Goal: Check status: Check status

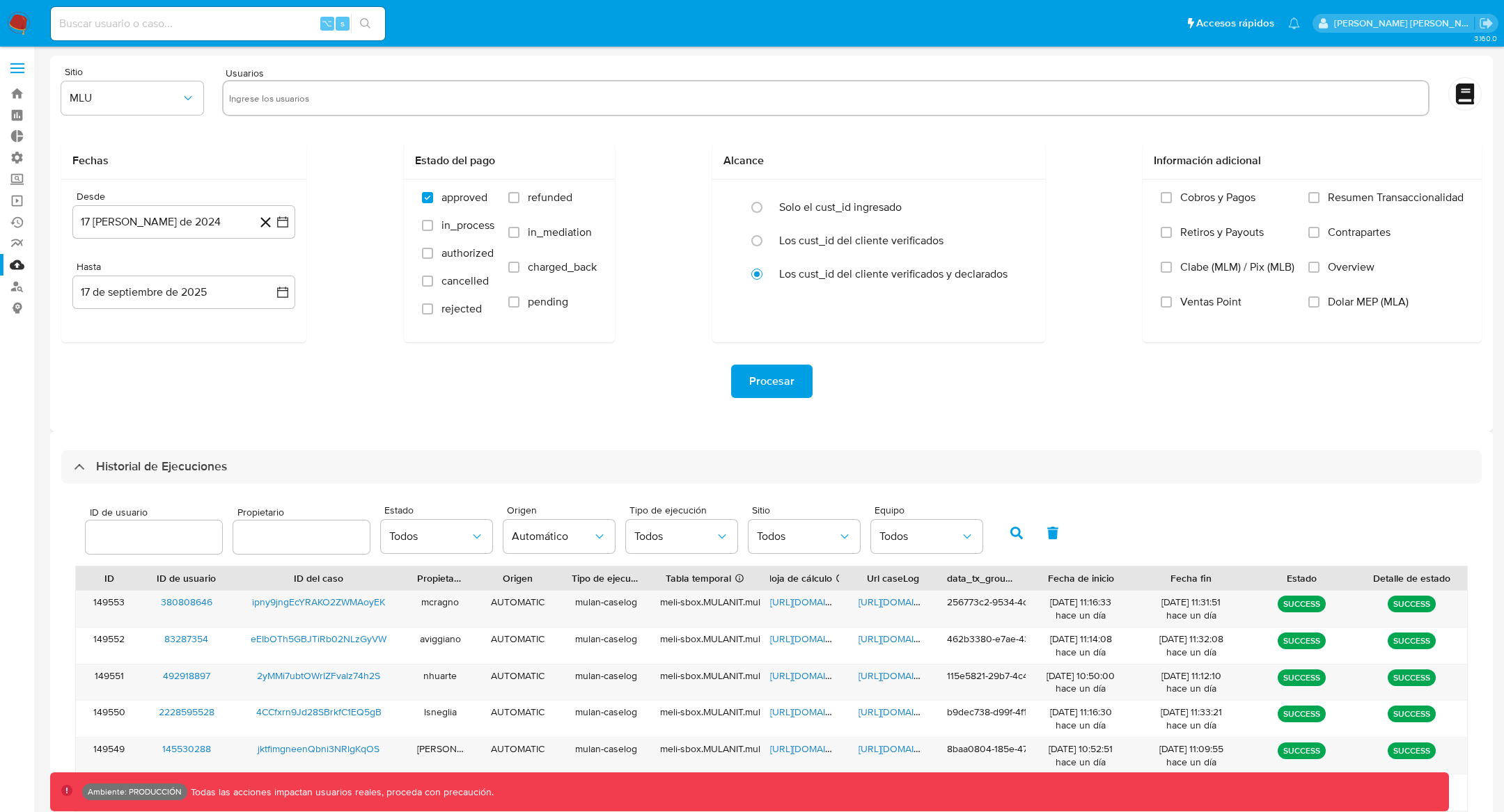
select select "10"
click at [1005, 521] on button "button" at bounding box center [1016, 533] width 36 height 33
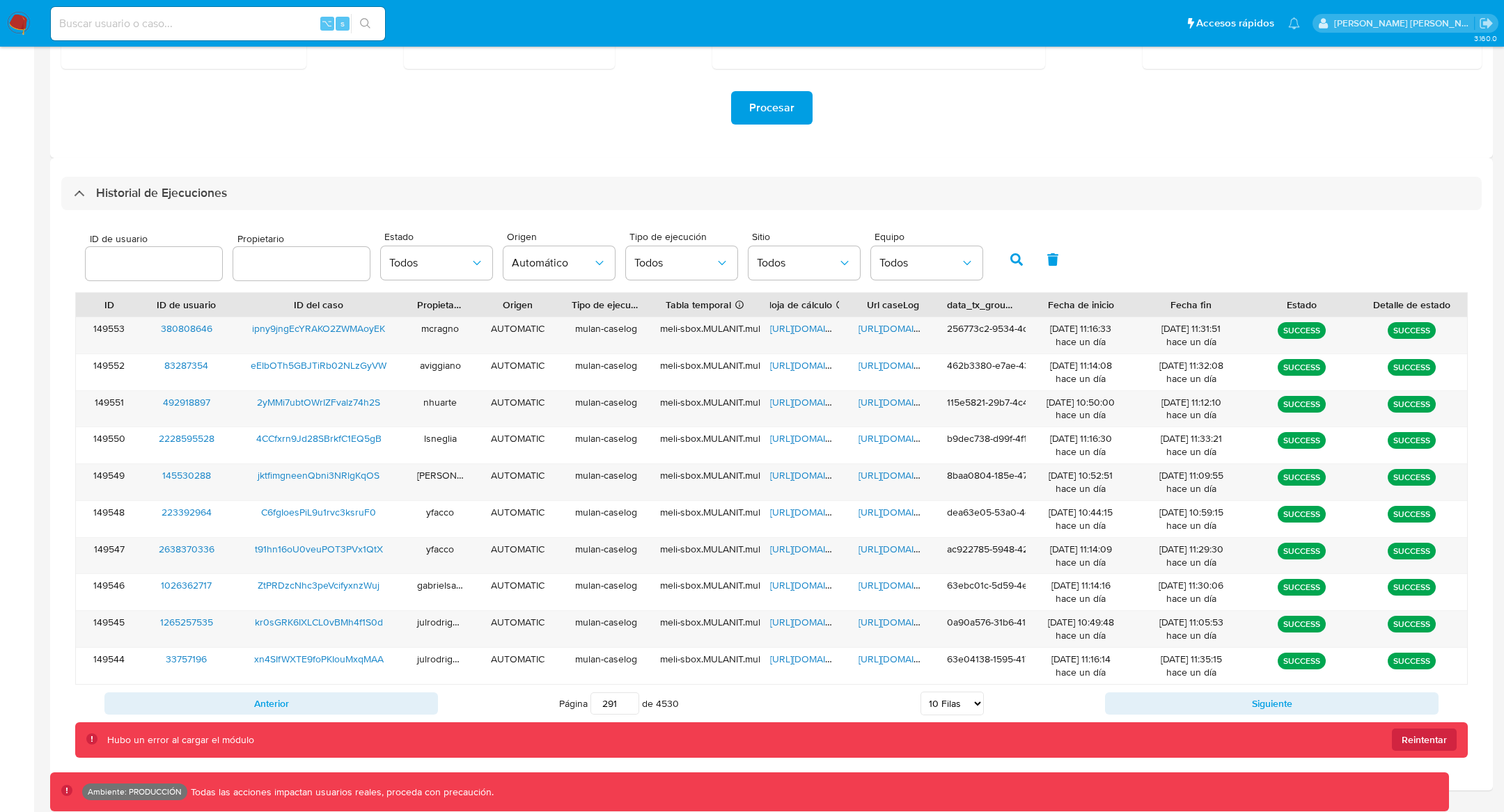
scroll to position [309, 0]
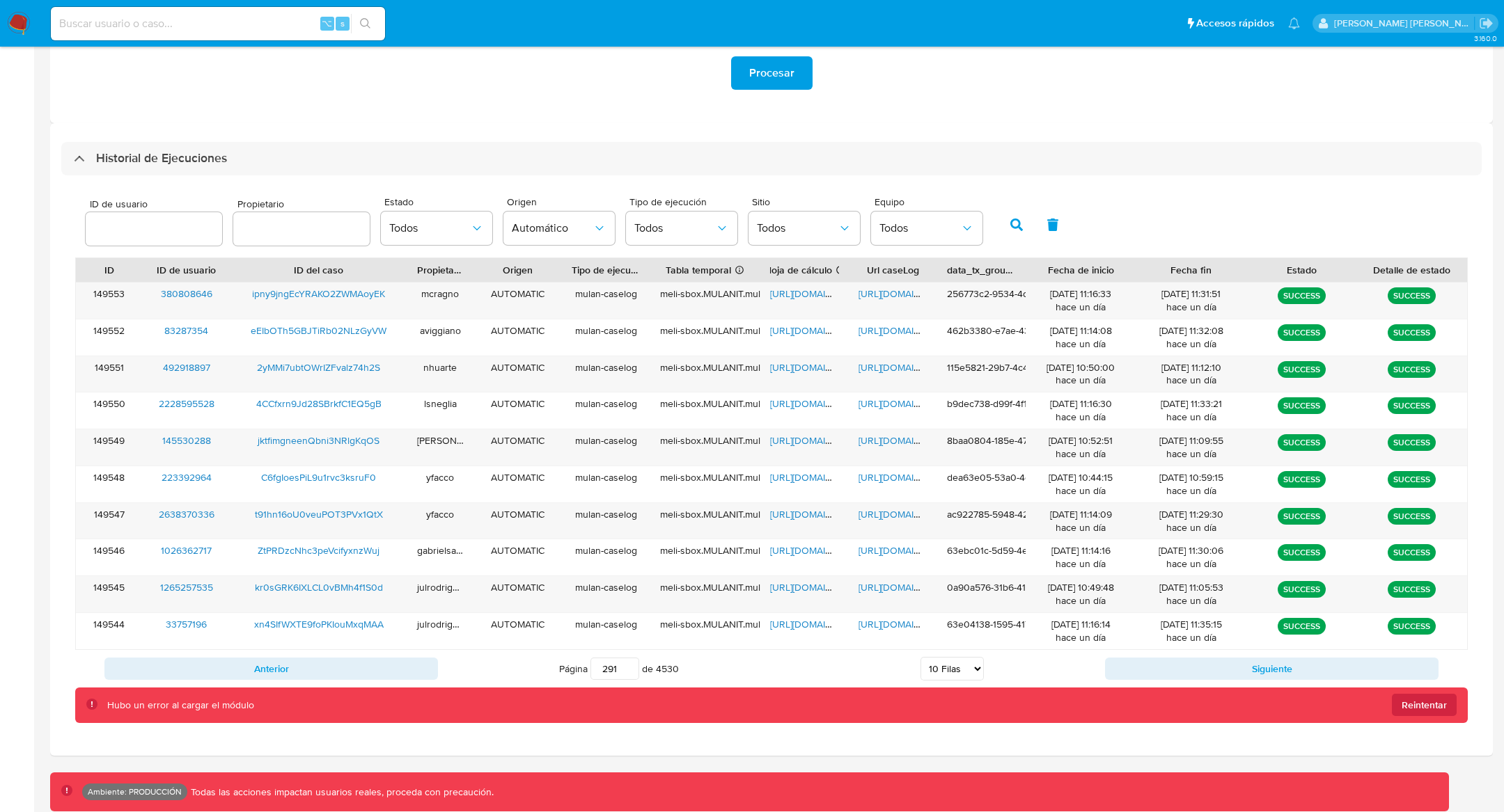
click at [1014, 225] on button "button" at bounding box center [1016, 225] width 36 height 33
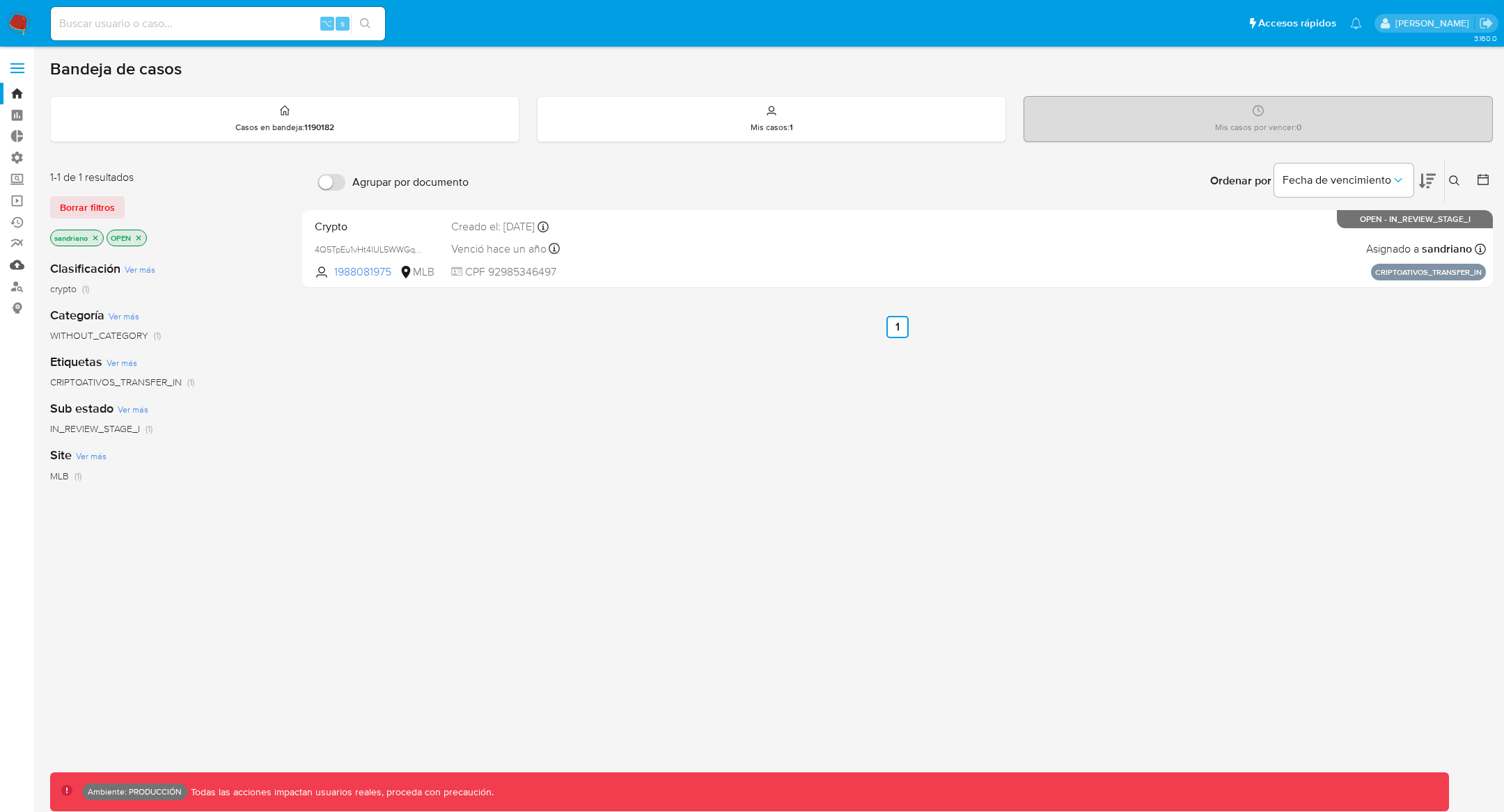
click at [17, 261] on link "Mulan" at bounding box center [83, 264] width 166 height 22
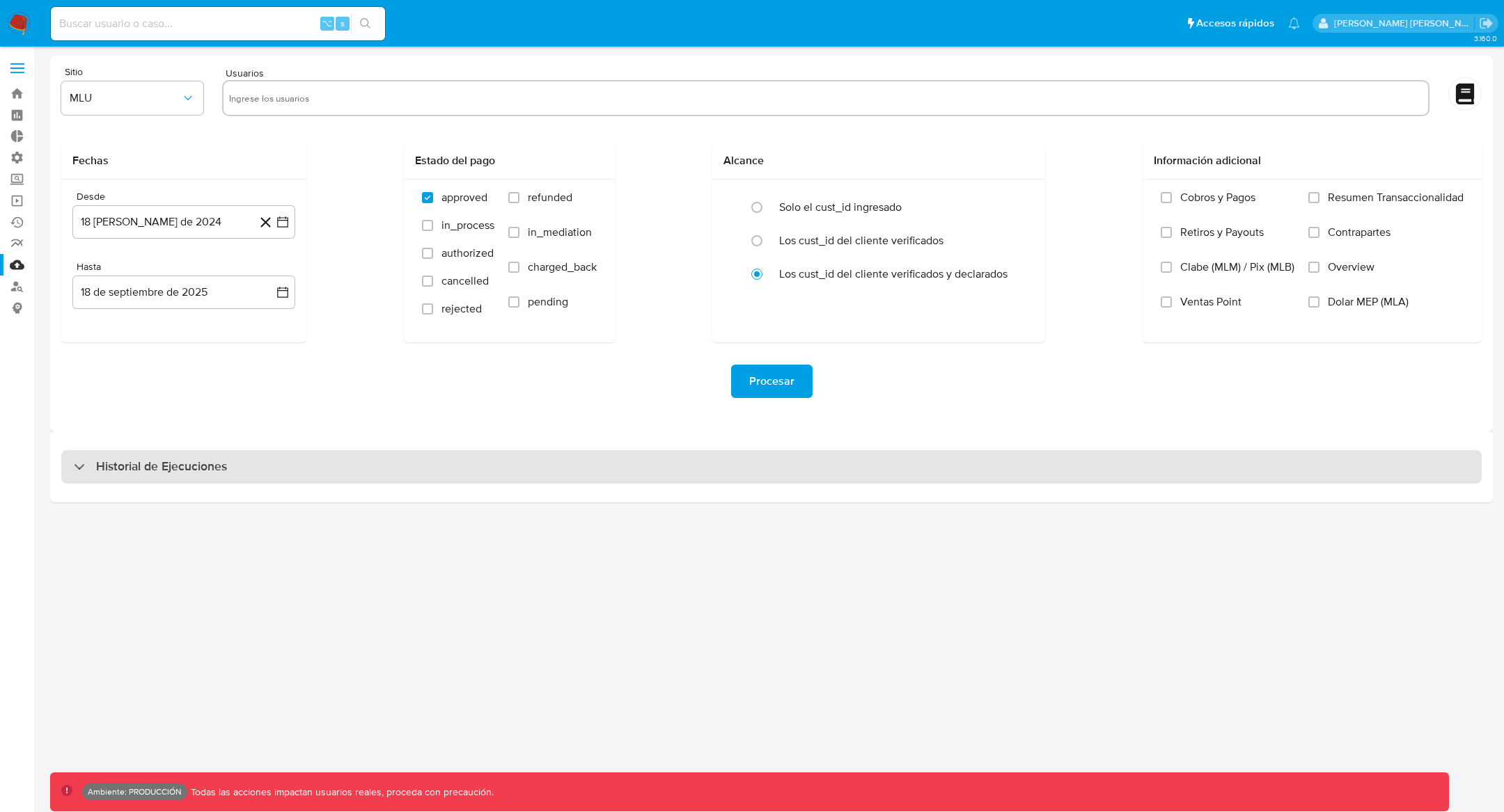
click at [257, 471] on div "Historial de Ejecuciones" at bounding box center [771, 467] width 1420 height 33
select select "10"
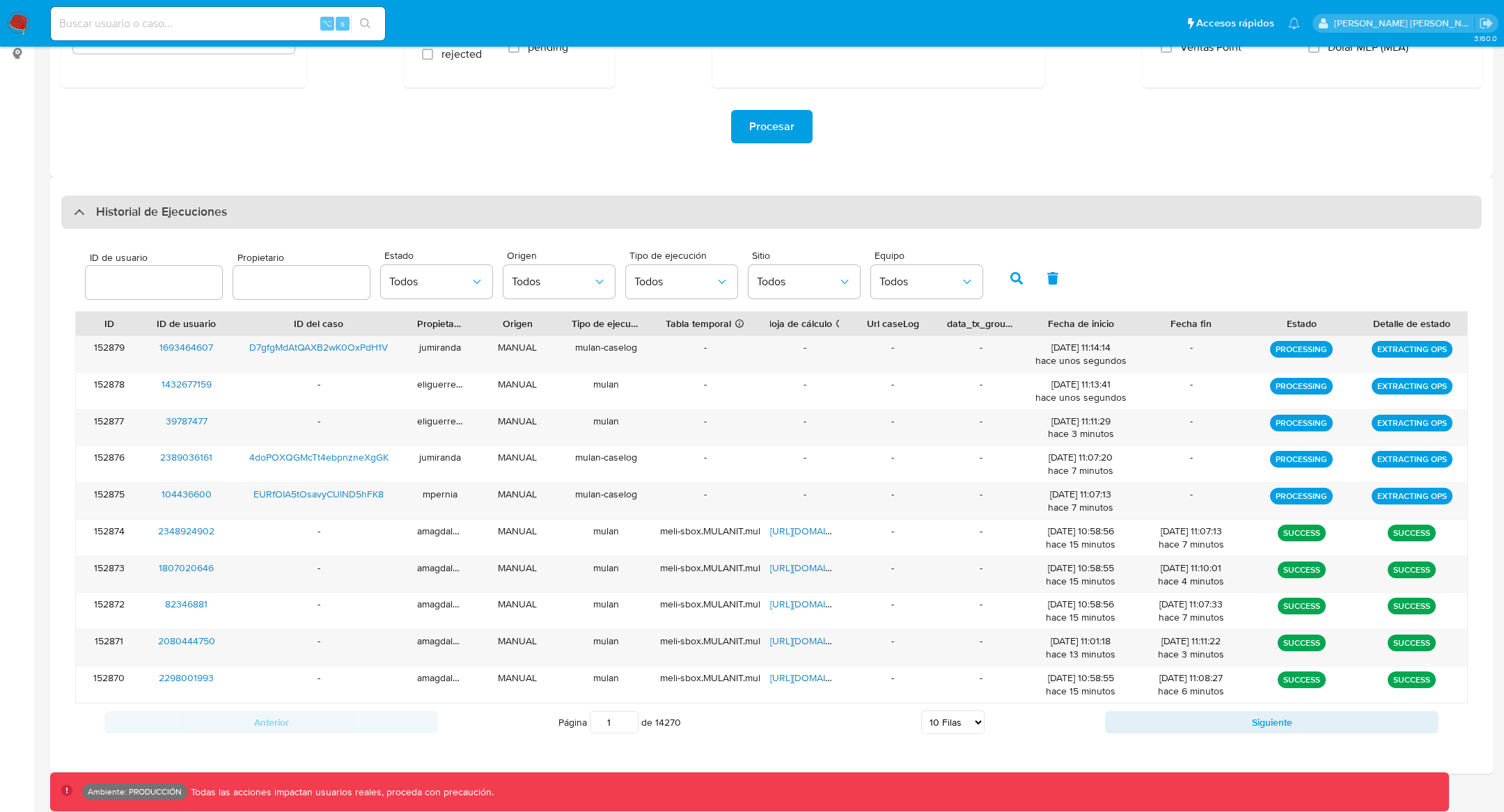
scroll to position [261, 0]
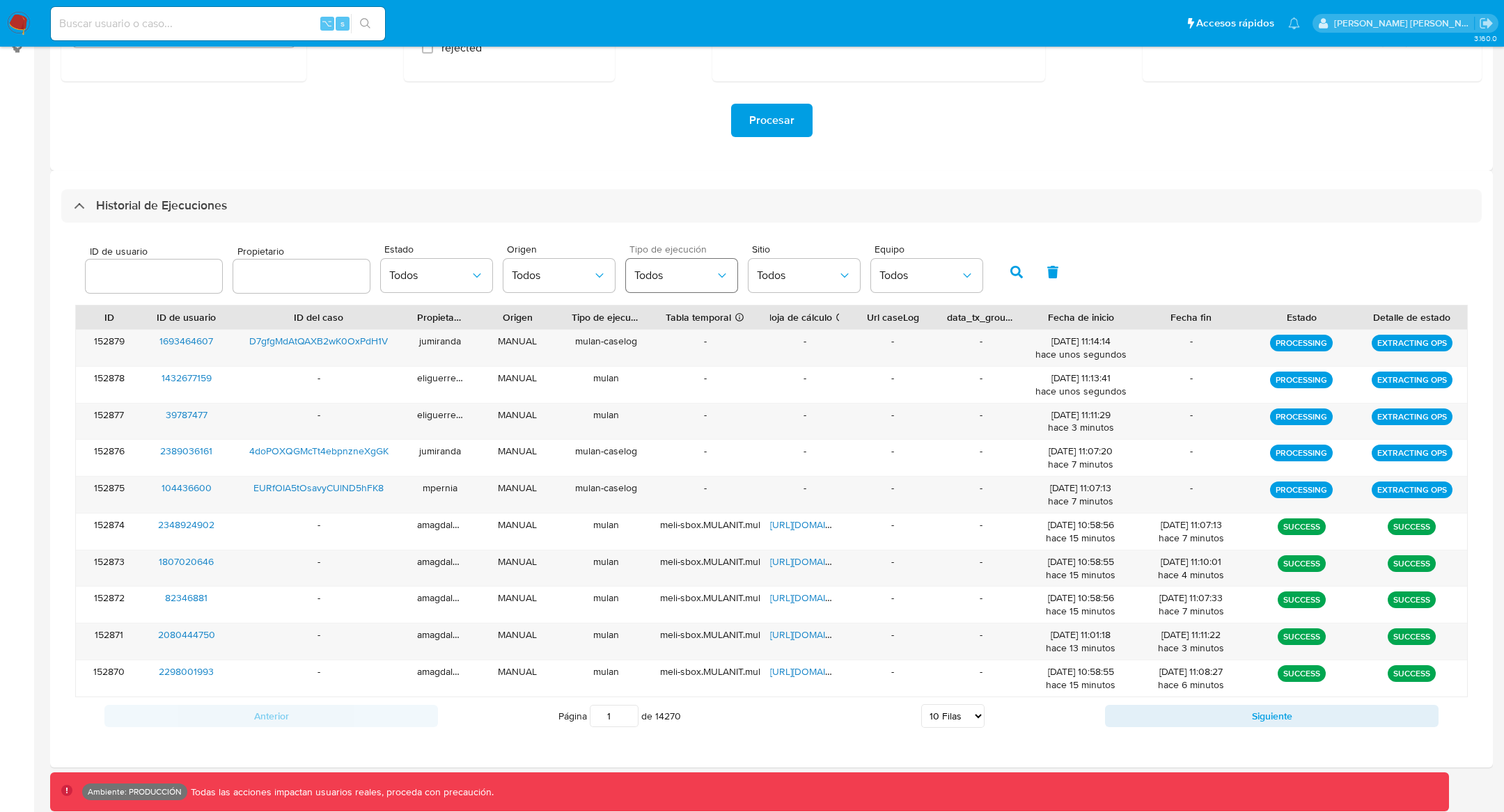
click at [688, 292] on button "Todos" at bounding box center [681, 275] width 111 height 33
click at [540, 265] on button "Todos" at bounding box center [559, 275] width 111 height 33
click at [531, 380] on span "Automático" at bounding box center [539, 379] width 56 height 14
click at [1013, 275] on button "button" at bounding box center [1016, 272] width 36 height 33
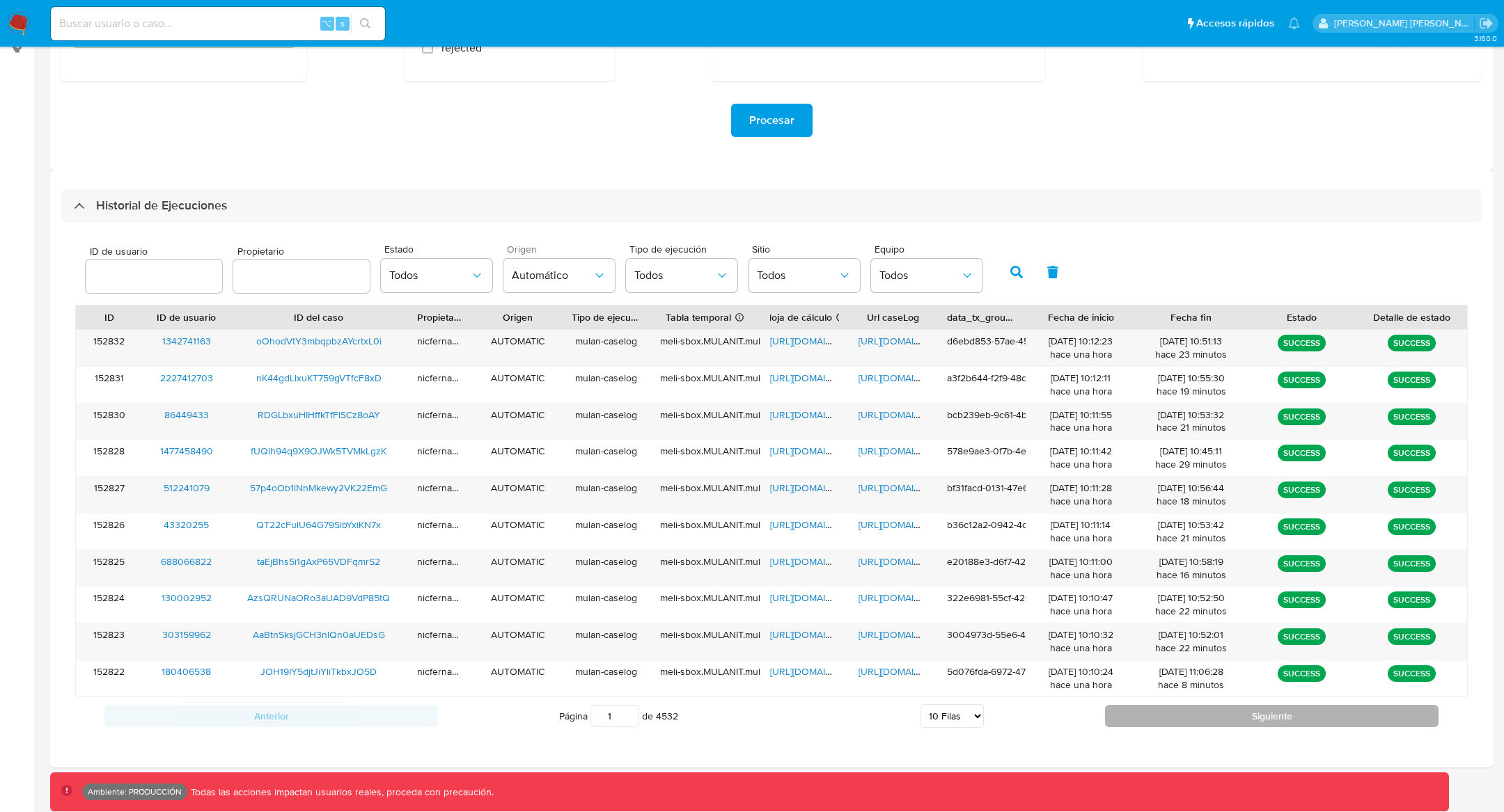
click at [1169, 714] on button "Siguiente" at bounding box center [1272, 716] width 333 height 23
click at [1168, 714] on button "Siguiente" at bounding box center [1272, 716] width 333 height 23
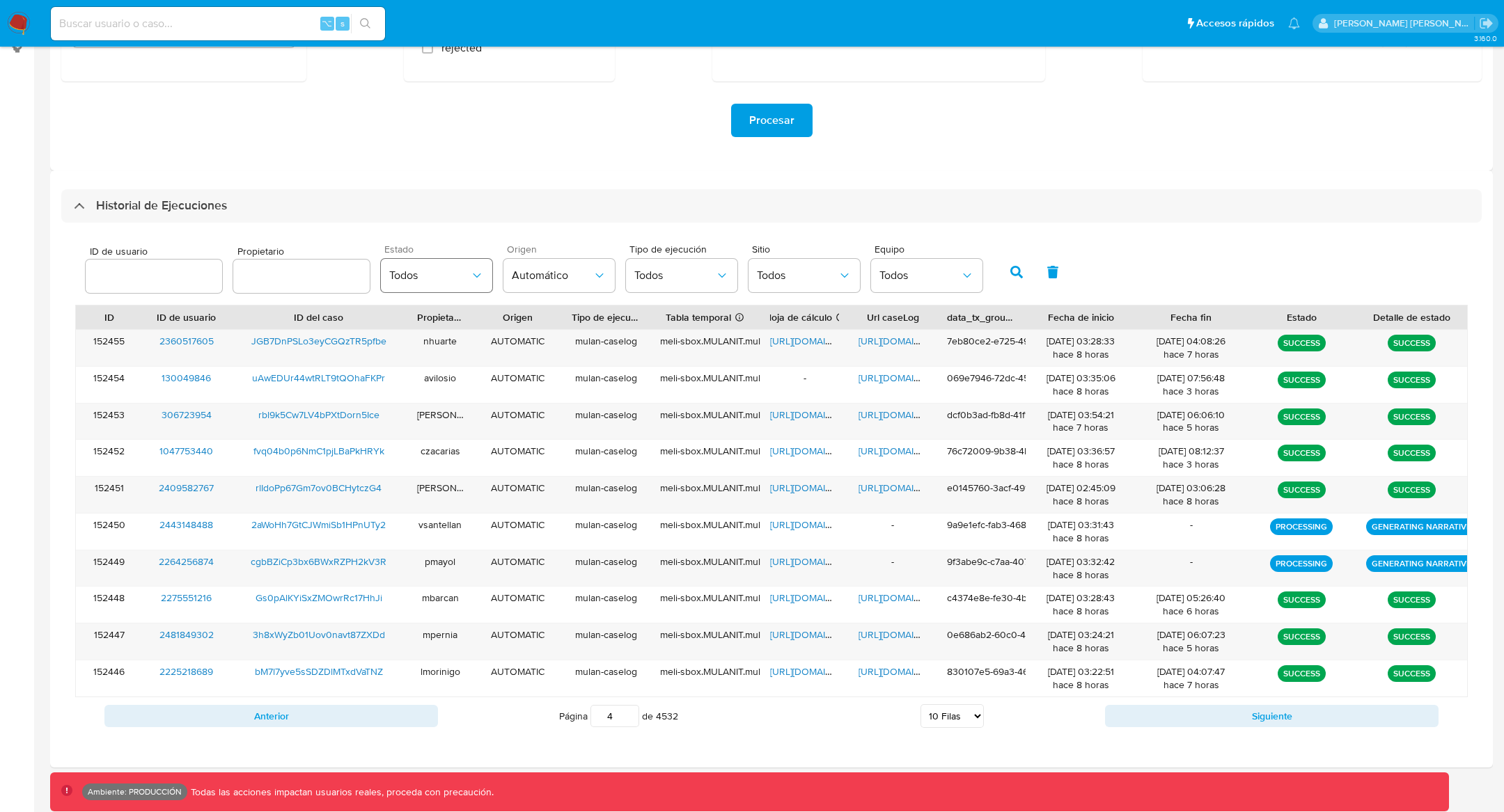
click at [445, 269] on span "Todos" at bounding box center [430, 275] width 81 height 14
click at [451, 342] on div "PROCESSING" at bounding box center [430, 347] width 81 height 33
click at [1010, 273] on icon "button" at bounding box center [1016, 271] width 13 height 13
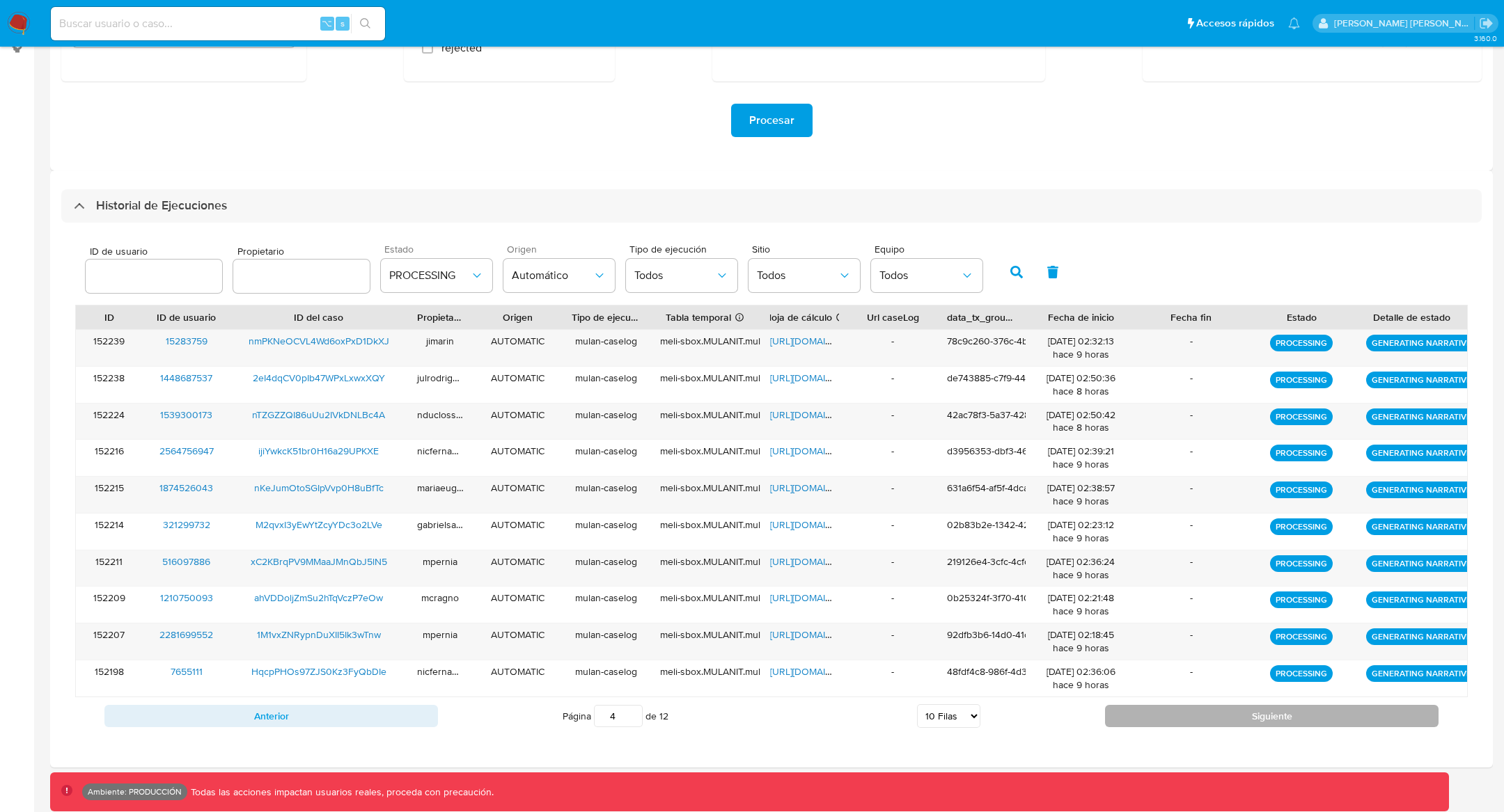
click at [1174, 717] on button "Siguiente" at bounding box center [1272, 716] width 333 height 23
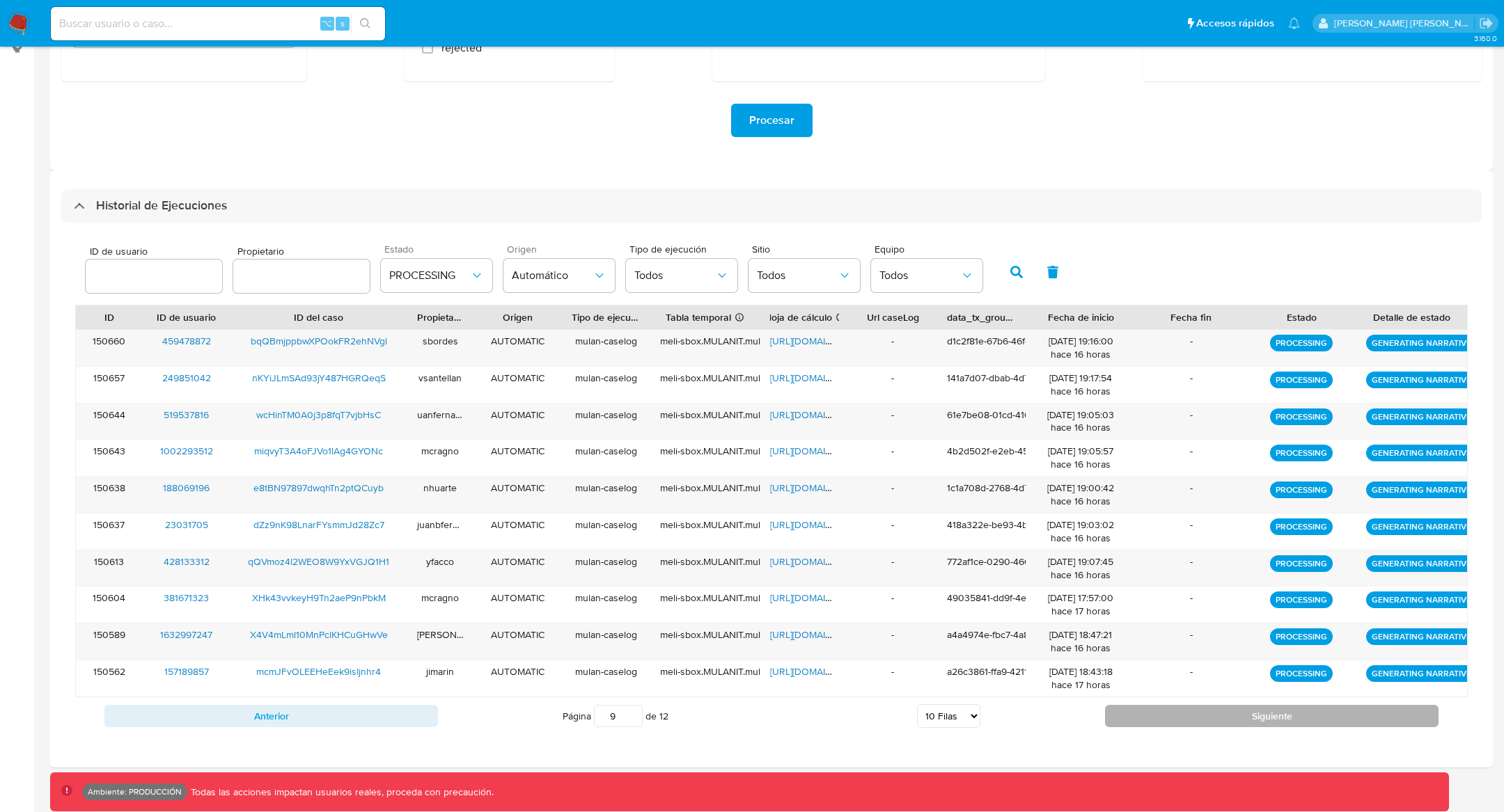
click at [1174, 717] on button "Siguiente" at bounding box center [1272, 716] width 333 height 23
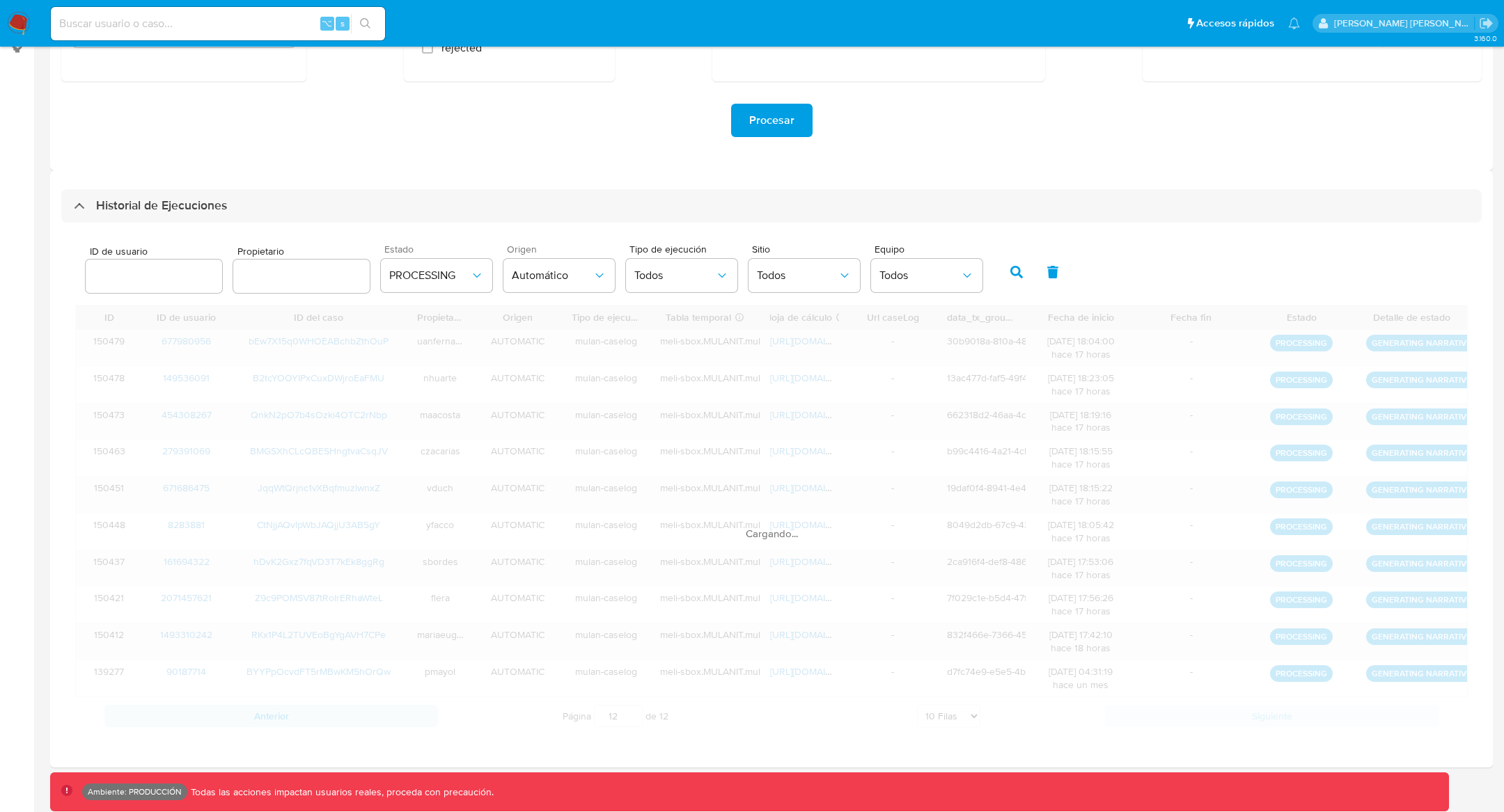
scroll to position [54, 0]
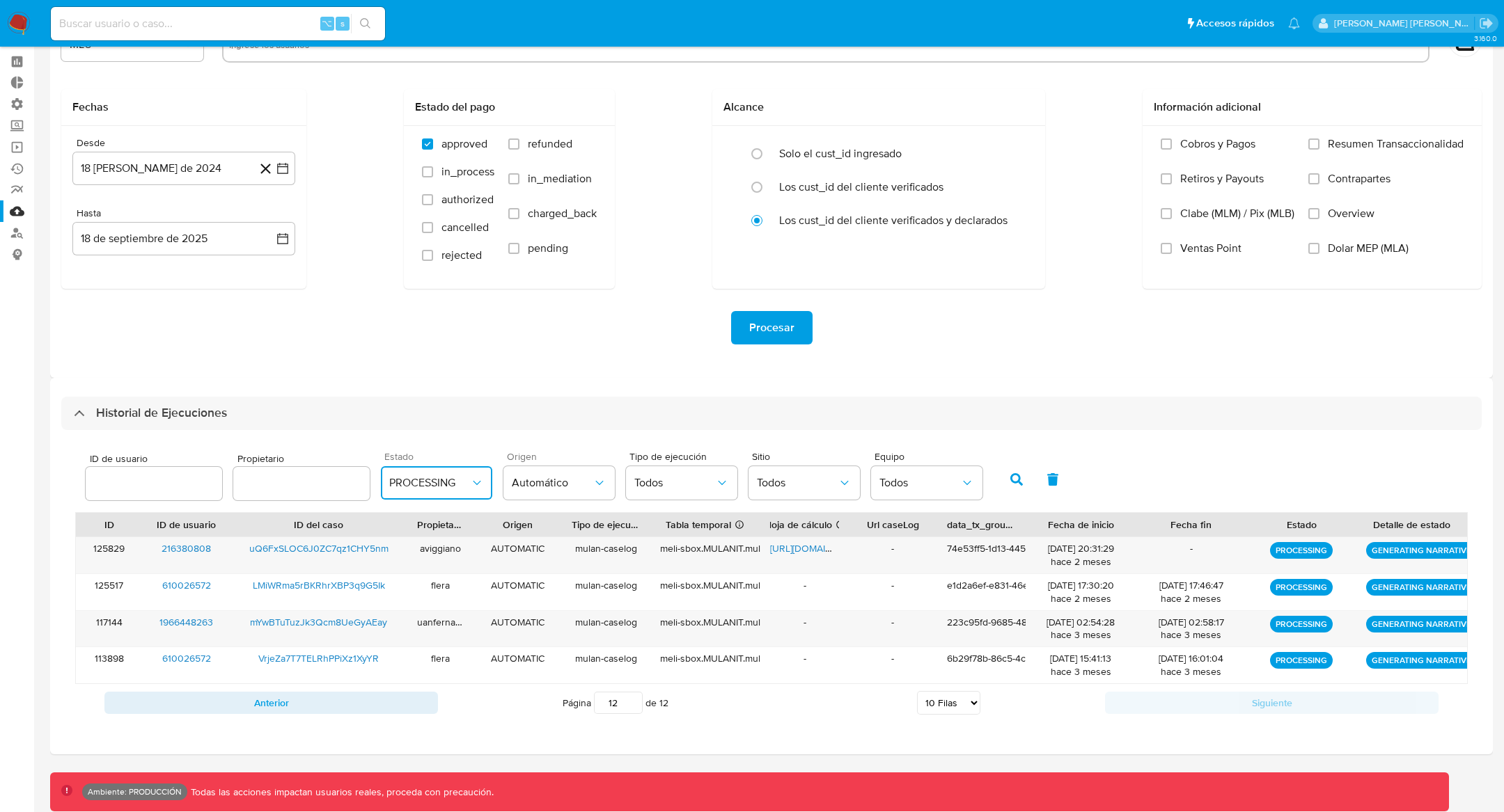
click at [447, 491] on button "PROCESSING" at bounding box center [436, 483] width 111 height 33
click at [419, 516] on div "Todos" at bounding box center [430, 521] width 81 height 33
click at [1005, 472] on button "button" at bounding box center [1016, 480] width 36 height 33
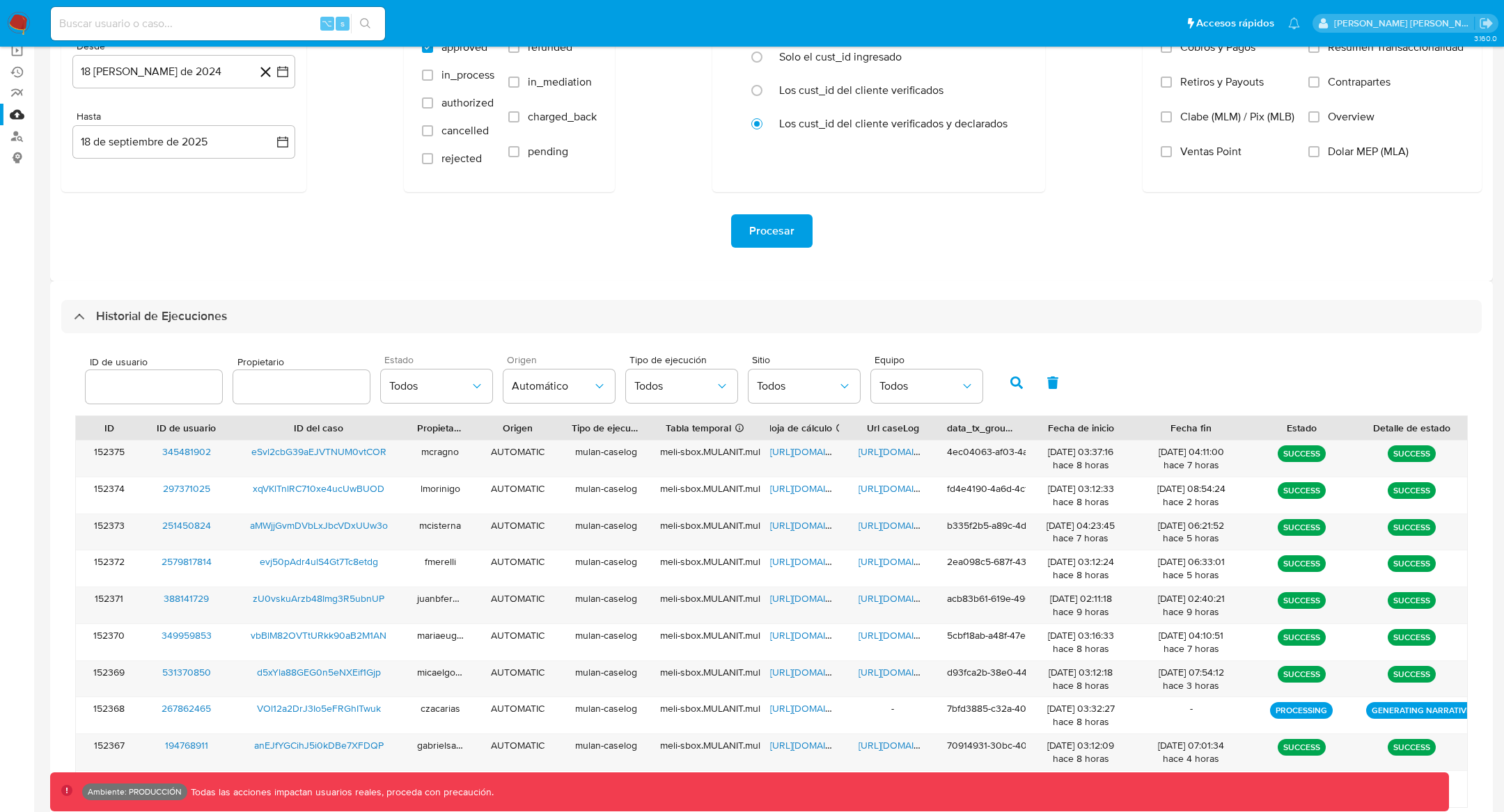
scroll to position [273, 0]
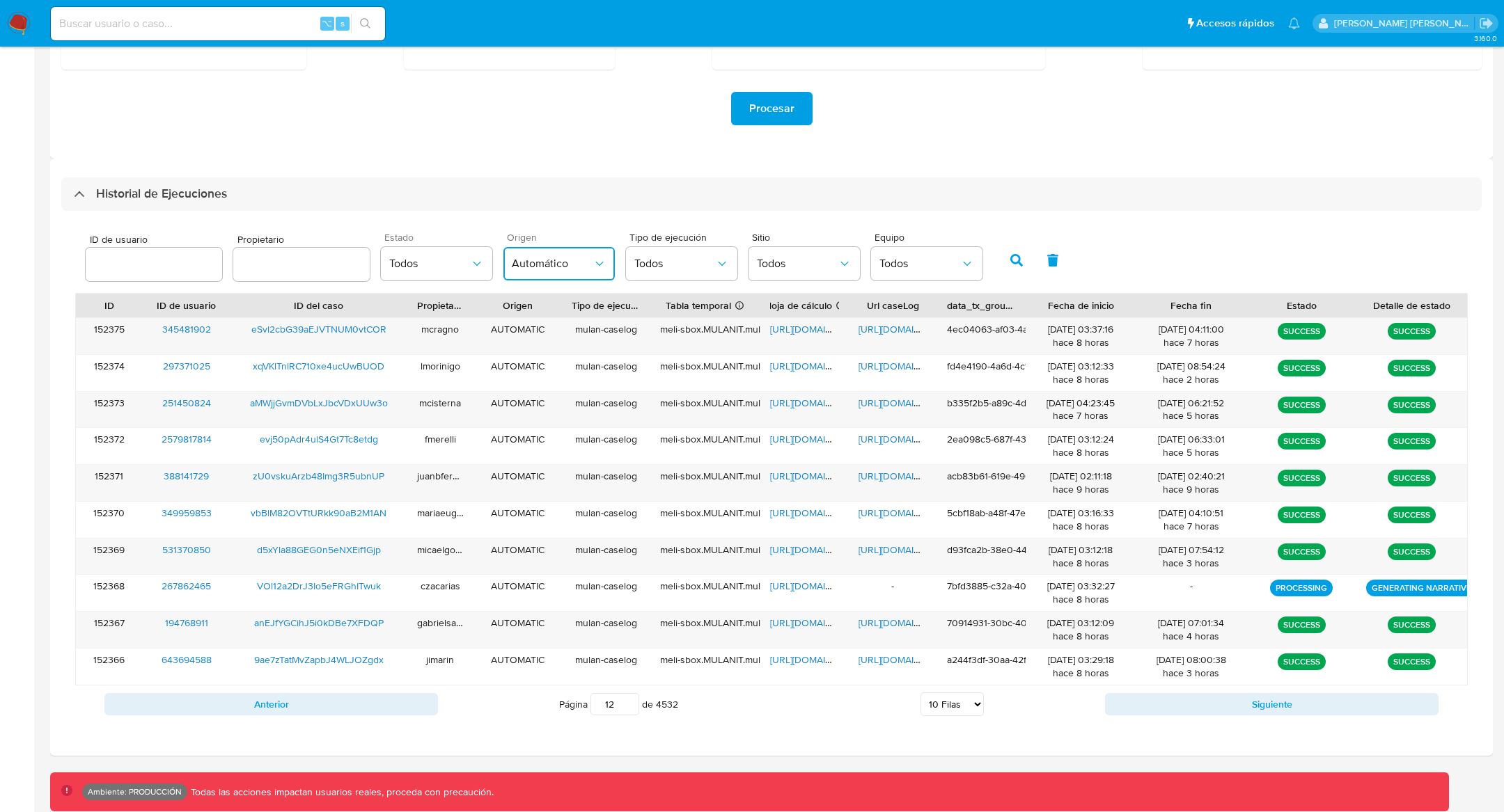
click at [560, 263] on span "Automático" at bounding box center [552, 263] width 81 height 14
click at [553, 331] on div "Manual" at bounding box center [552, 335] width 81 height 33
click at [1010, 264] on icon "button" at bounding box center [1016, 260] width 13 height 13
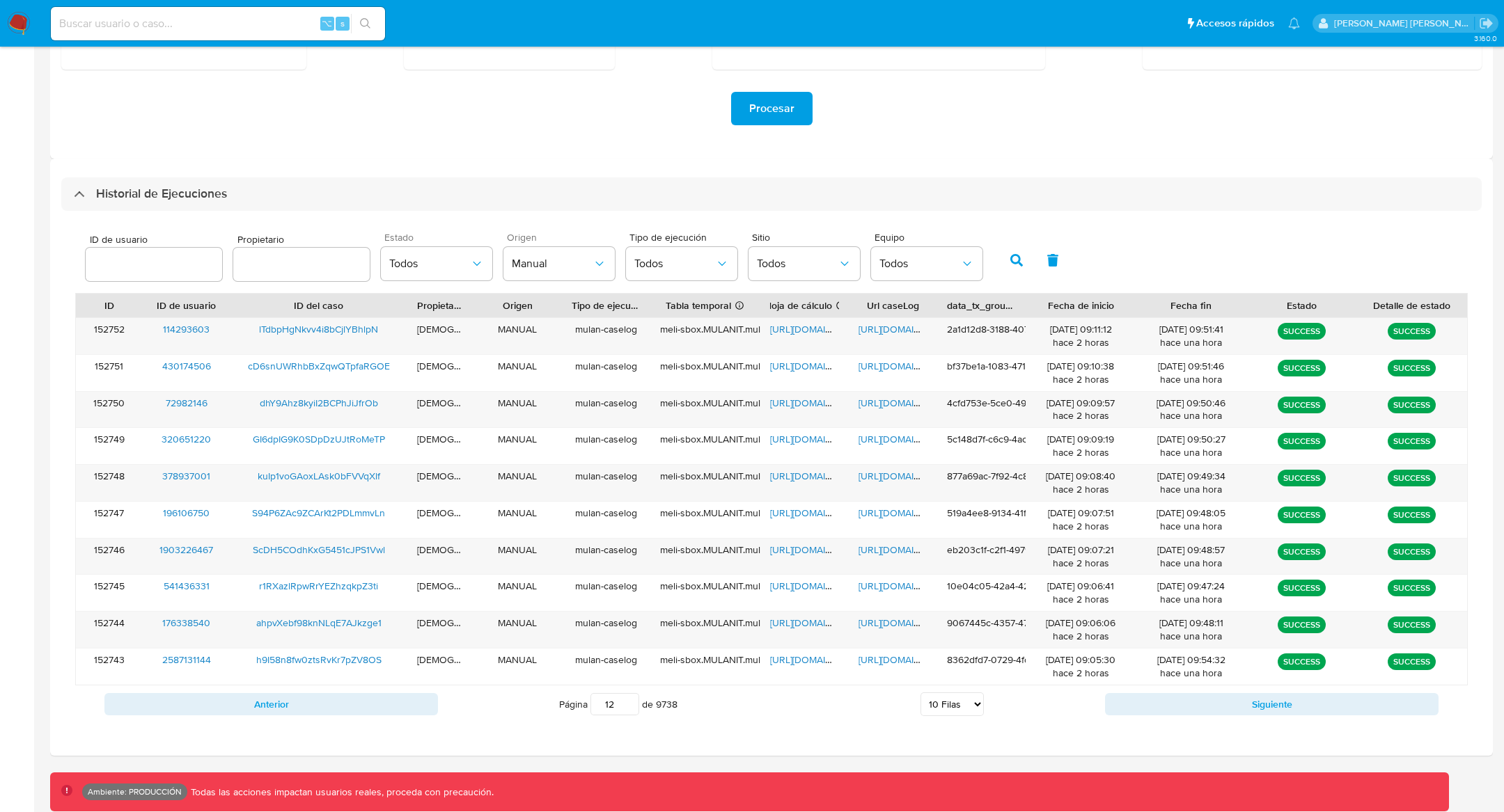
click at [616, 697] on input "12" at bounding box center [615, 704] width 49 height 23
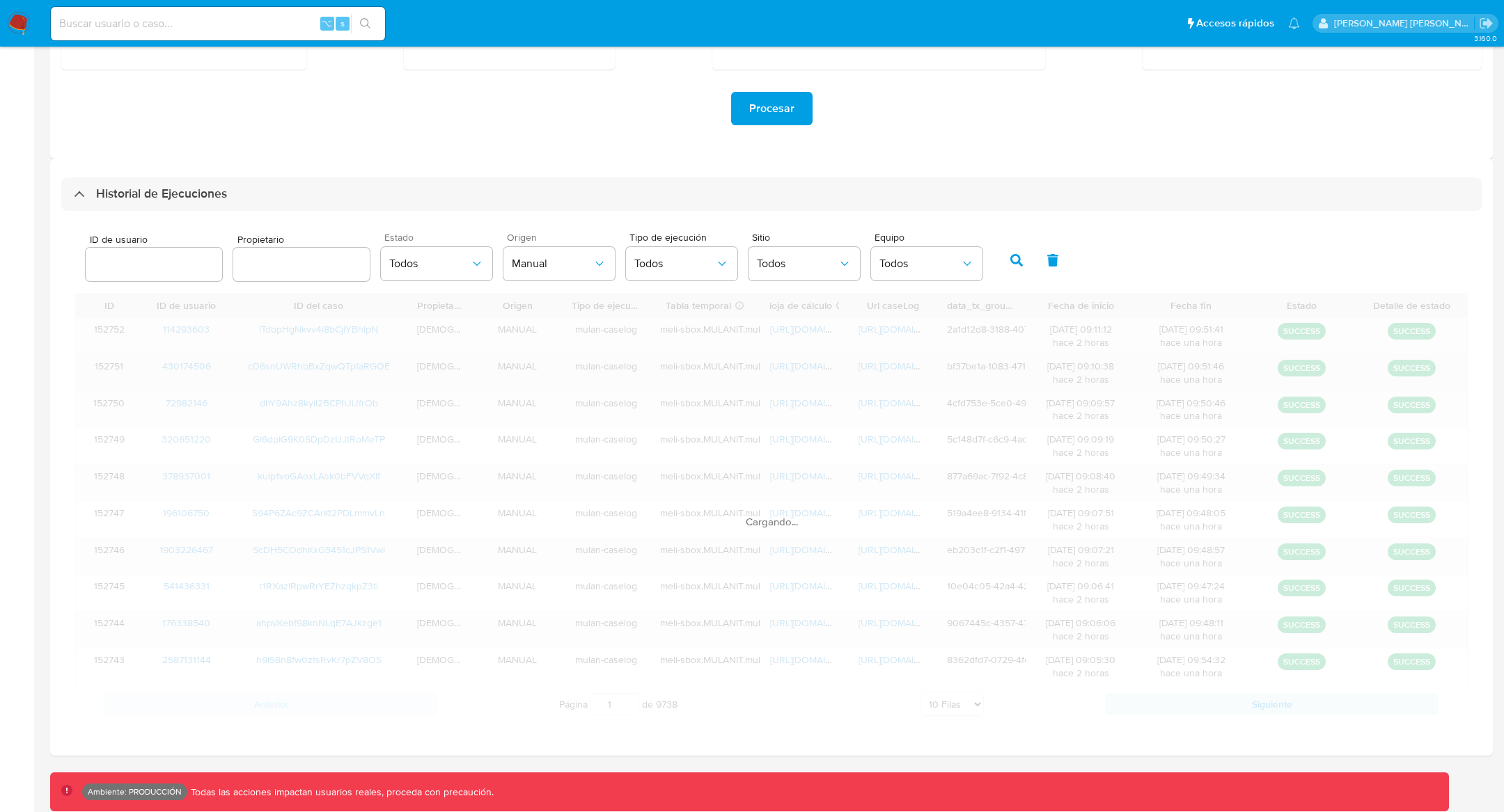
scroll to position [266, 0]
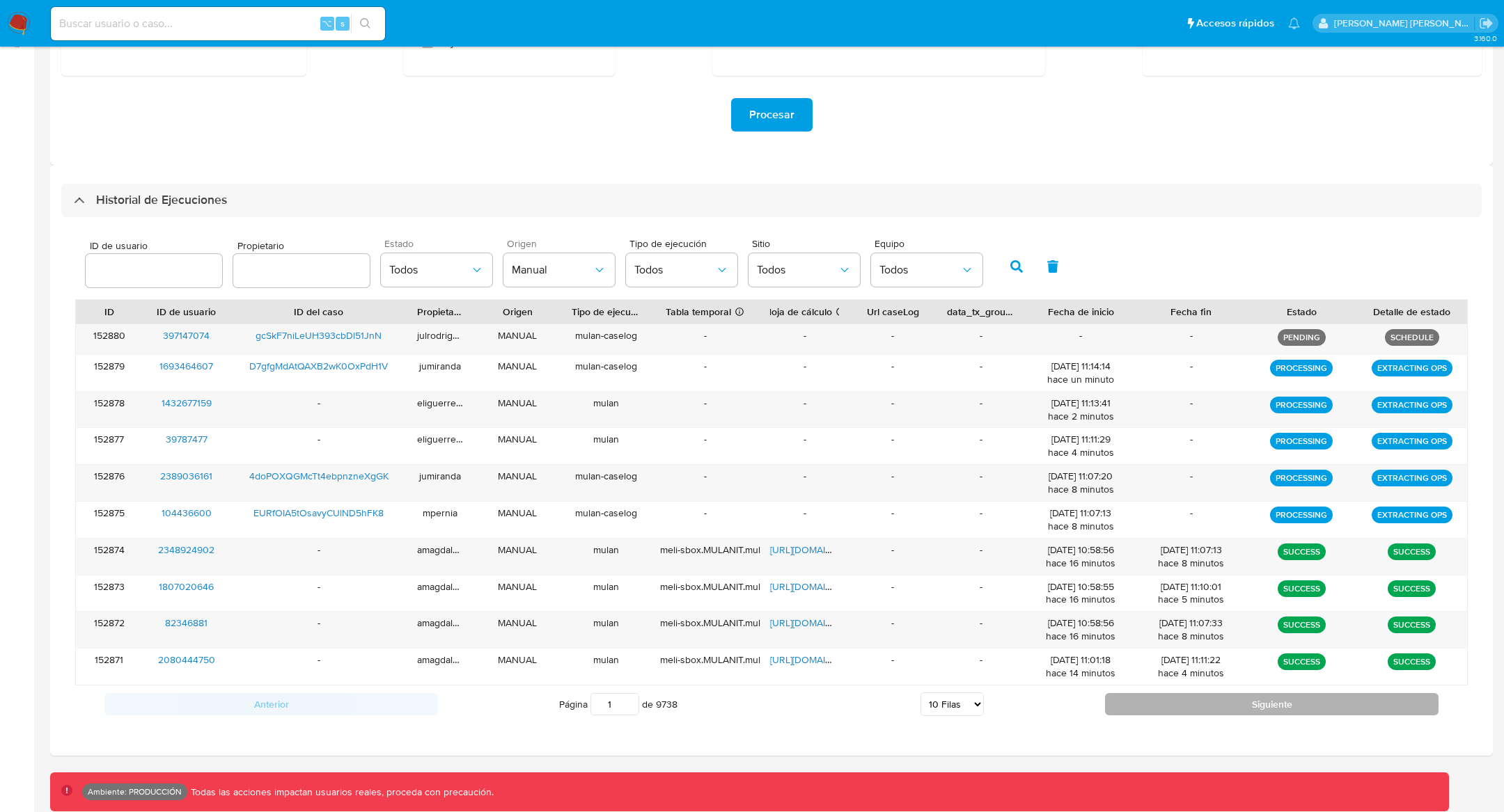
click at [1174, 707] on button "Siguiente" at bounding box center [1272, 704] width 333 height 23
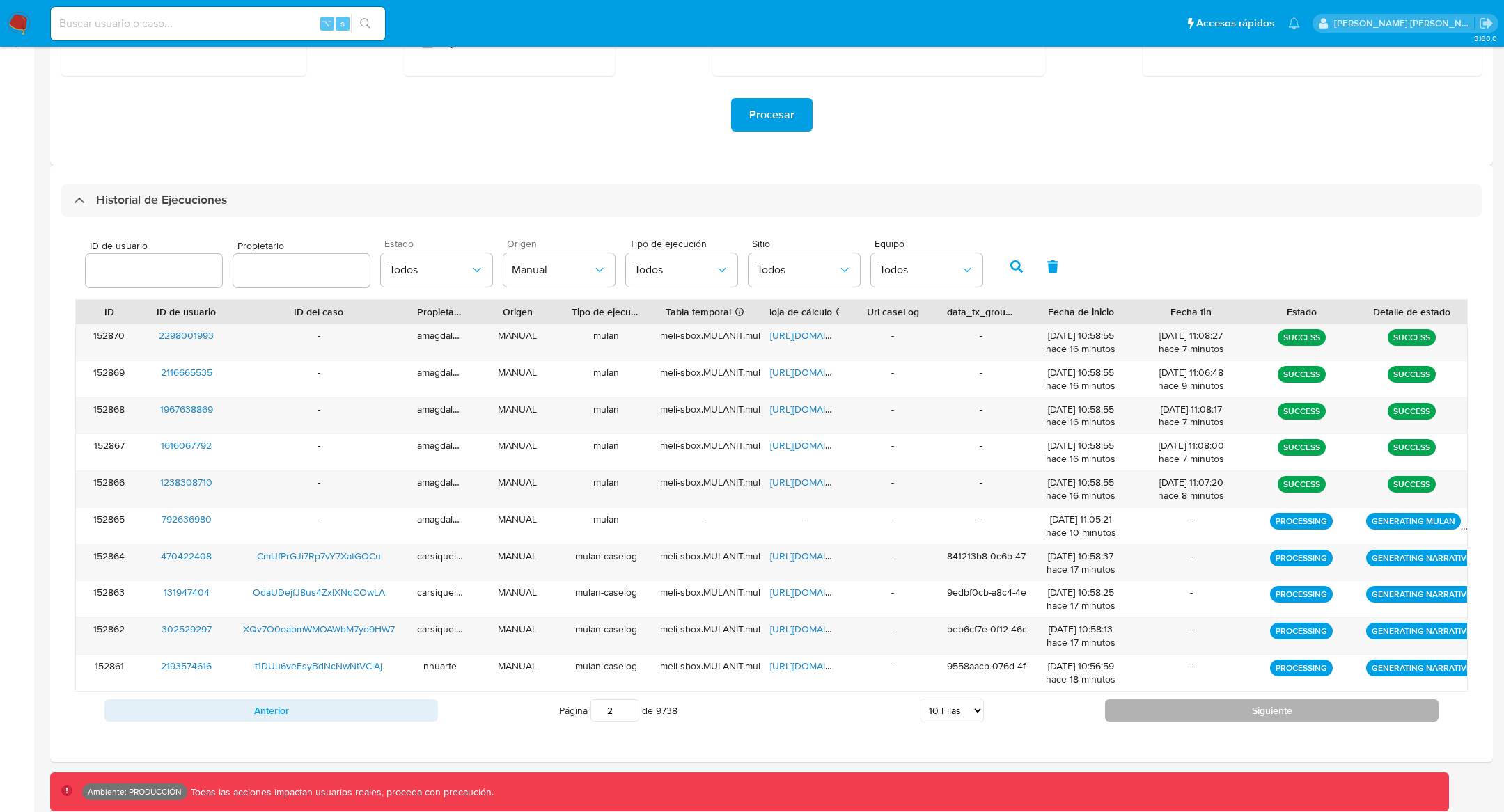
click at [1337, 712] on button "Siguiente" at bounding box center [1272, 711] width 333 height 23
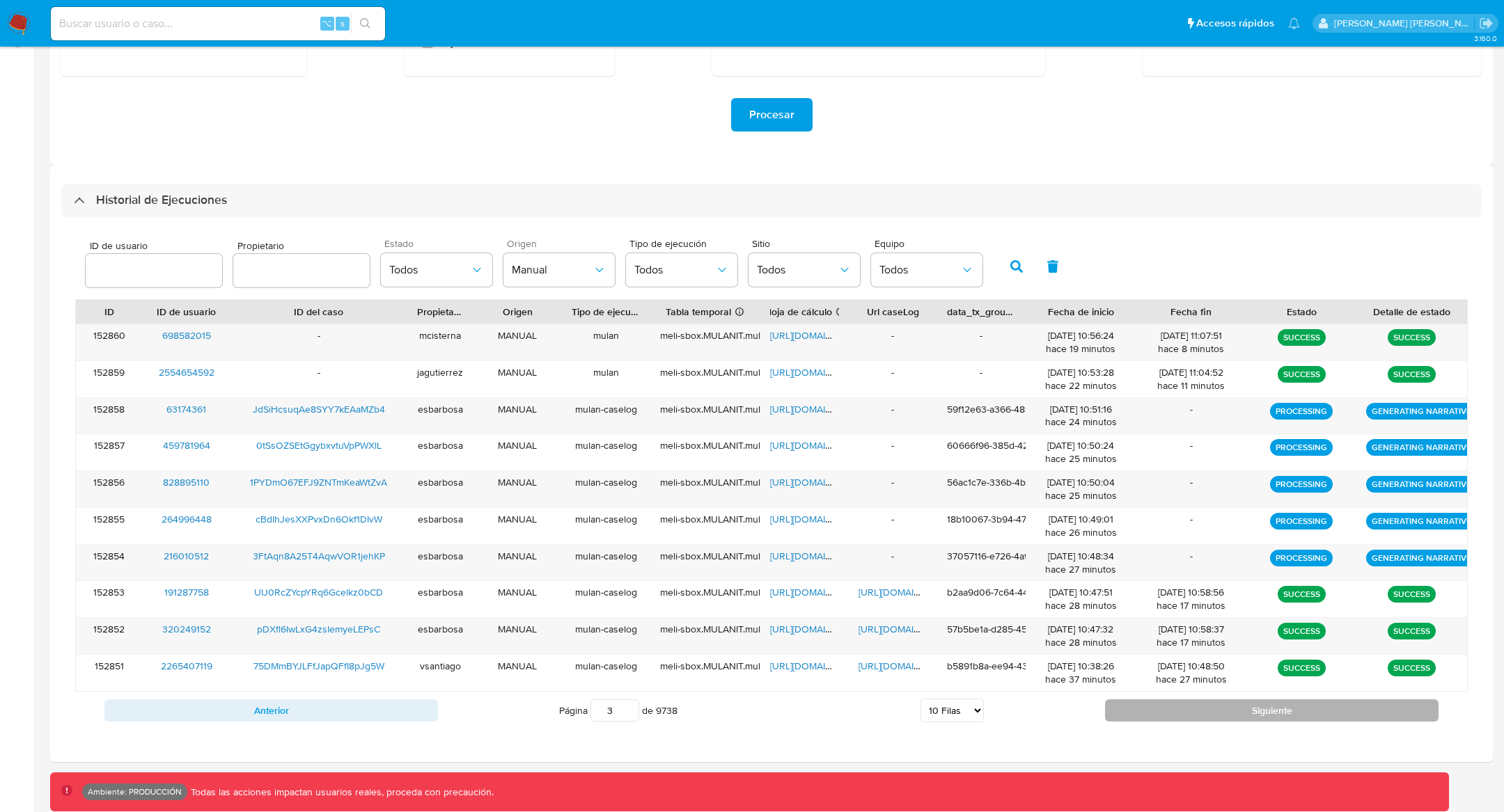
click at [1343, 700] on button "Siguiente" at bounding box center [1272, 711] width 333 height 23
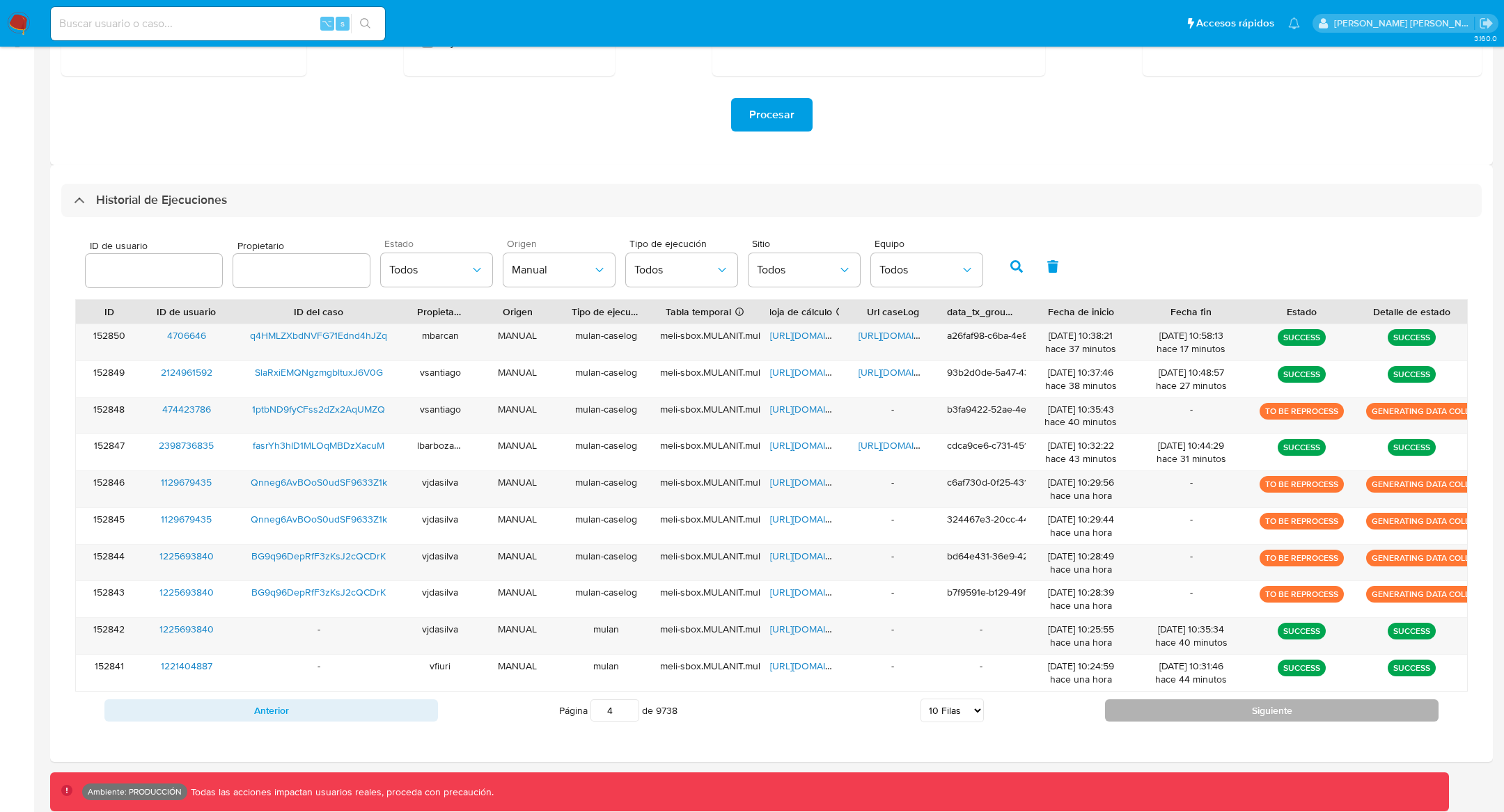
click at [1273, 702] on button "Siguiente" at bounding box center [1272, 711] width 333 height 23
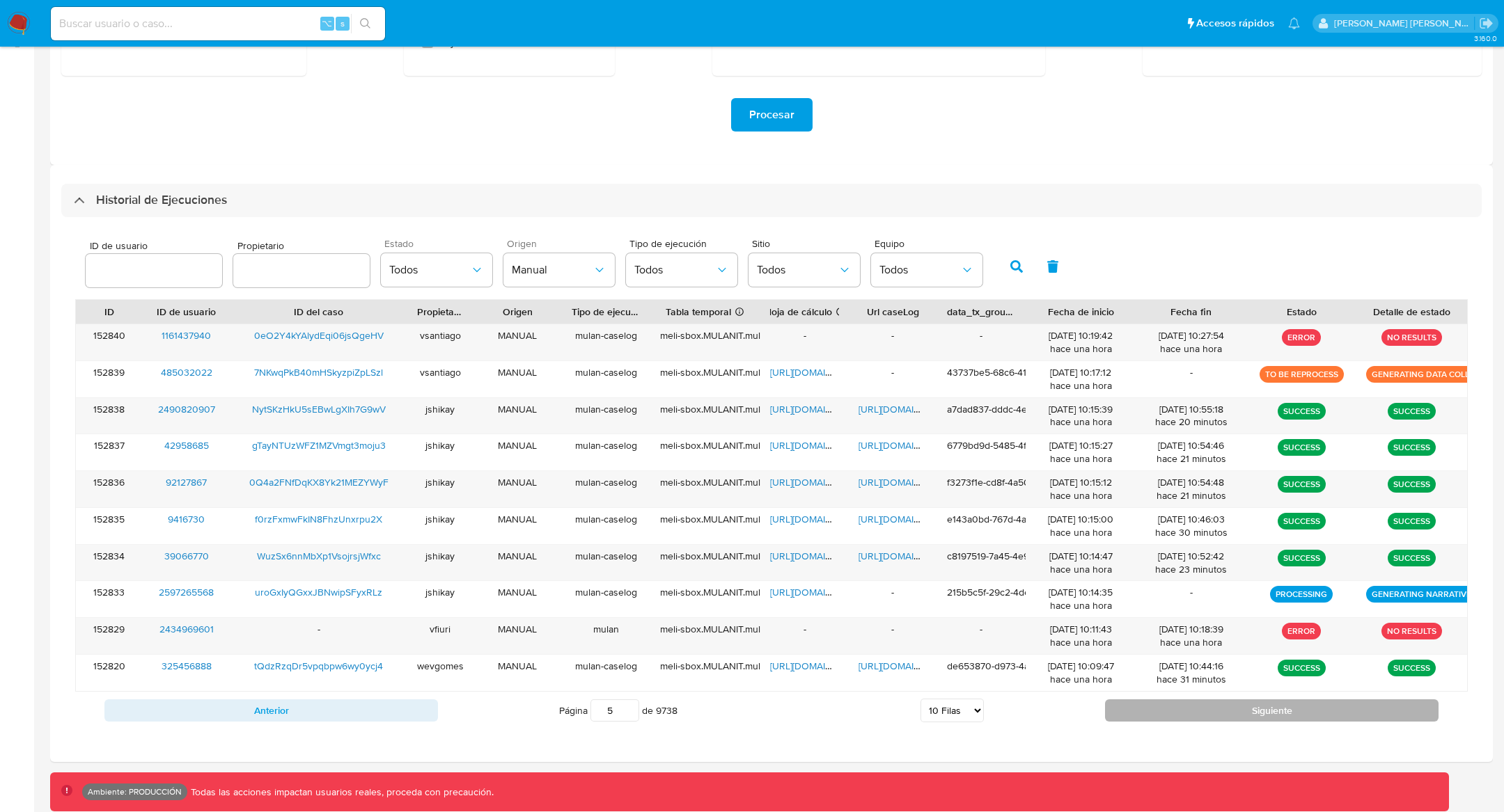
click at [1272, 704] on button "Siguiente" at bounding box center [1272, 711] width 333 height 23
type input "6"
